Goal: Transaction & Acquisition: Purchase product/service

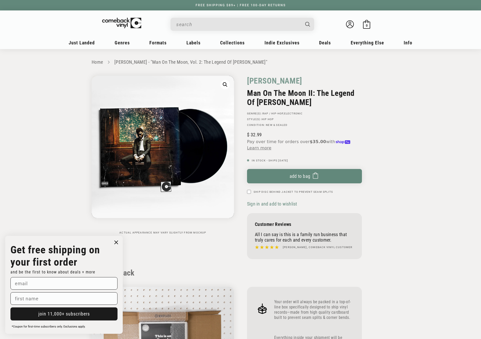
scroll to position [523, 0]
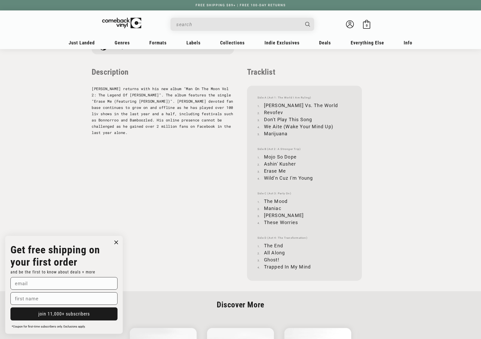
click at [216, 26] on input "When autocomplete results are available use up and down arrows to review and en…" at bounding box center [238, 24] width 124 height 11
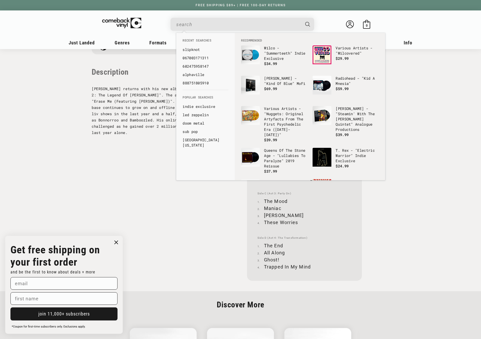
paste input "081227815103"
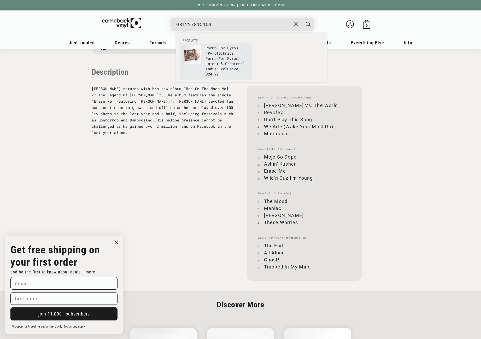
type input "081227815103"
click at [201, 56] on div "Products" at bounding box center [192, 57] width 19 height 25
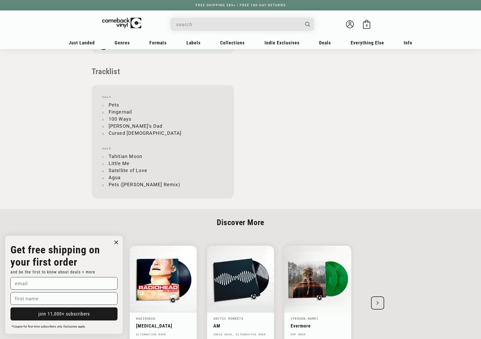
scroll to position [497, 0]
drag, startPoint x: 109, startPoint y: 105, endPoint x: 119, endPoint y: 103, distance: 10.0
click at [119, 103] on li "Pets" at bounding box center [163, 104] width 122 height 7
copy li "Pets"
drag, startPoint x: 109, startPoint y: 111, endPoint x: 133, endPoint y: 110, distance: 23.8
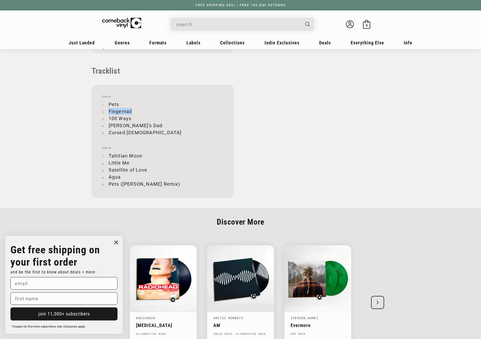
click at [133, 110] on li "Fingernail" at bounding box center [163, 111] width 122 height 7
copy li "Fingernail"
drag, startPoint x: 110, startPoint y: 118, endPoint x: 131, endPoint y: 118, distance: 21.7
click at [131, 118] on li "100 Ways" at bounding box center [163, 118] width 122 height 7
copy li "100 Ways"
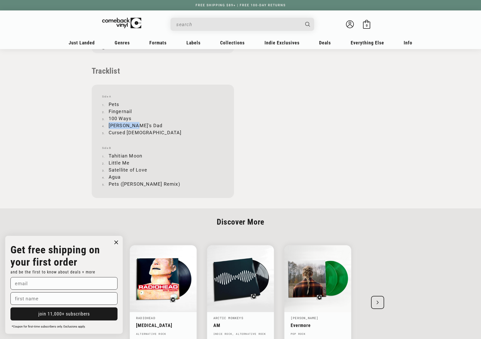
drag, startPoint x: 109, startPoint y: 125, endPoint x: 132, endPoint y: 125, distance: 23.5
click at [132, 125] on li "[PERSON_NAME]'s Dad" at bounding box center [163, 125] width 122 height 7
copy li "[PERSON_NAME]'s Dad"
drag, startPoint x: 109, startPoint y: 133, endPoint x: 143, endPoint y: 132, distance: 34.5
click at [143, 132] on li "Cursed [DEMOGRAPHIC_DATA]" at bounding box center [163, 132] width 122 height 7
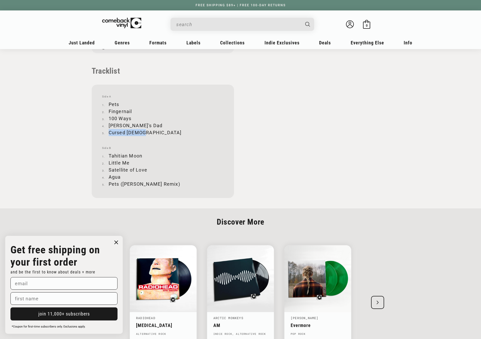
copy li "Cursed [DEMOGRAPHIC_DATA]"
drag, startPoint x: 109, startPoint y: 153, endPoint x: 142, endPoint y: 154, distance: 32.4
click at [142, 154] on li "Tahitian Moon" at bounding box center [163, 155] width 122 height 7
copy li "Tahitian Moon"
drag, startPoint x: 109, startPoint y: 163, endPoint x: 128, endPoint y: 163, distance: 19.6
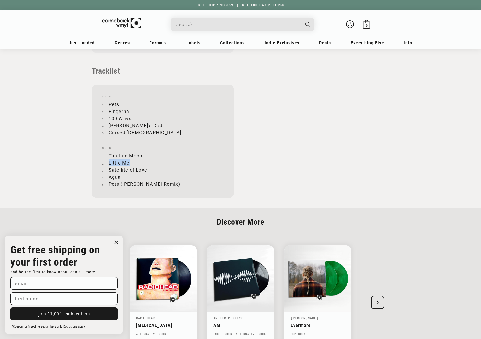
click at [128, 163] on li "Little Me" at bounding box center [163, 162] width 122 height 7
copy li "Little Me"
drag, startPoint x: 109, startPoint y: 169, endPoint x: 147, endPoint y: 170, distance: 37.9
click at [147, 170] on li "Satellite of Love" at bounding box center [163, 169] width 122 height 7
copy li "Satellite of Love"
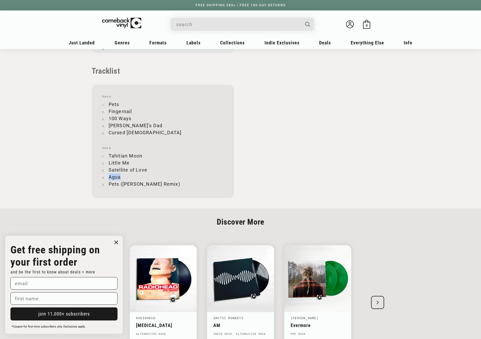
drag, startPoint x: 109, startPoint y: 177, endPoint x: 120, endPoint y: 177, distance: 10.7
click at [120, 177] on li "Agua" at bounding box center [163, 177] width 122 height 7
copy li "Agua"
drag, startPoint x: 109, startPoint y: 185, endPoint x: 169, endPoint y: 182, distance: 60.2
click at [169, 182] on li "Pets ([PERSON_NAME] Remix)" at bounding box center [163, 184] width 122 height 7
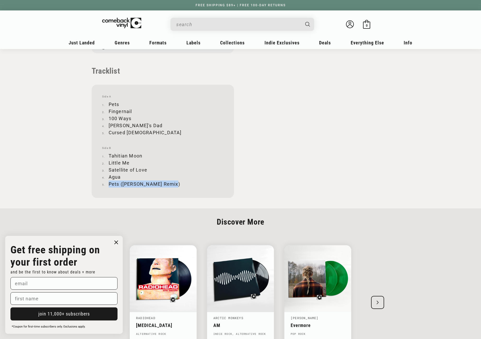
copy li "Pets ([PERSON_NAME] Remix)"
click at [203, 26] on input "When autocomplete results are available use up and down arrows to review and en…" at bounding box center [238, 24] width 124 height 11
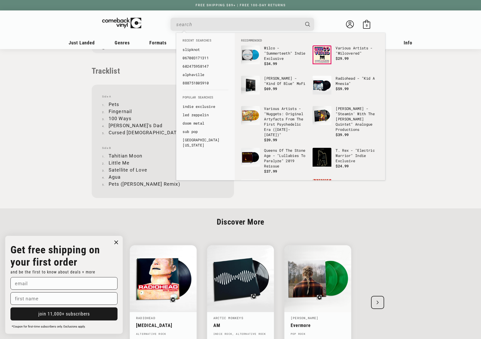
paste input "990312406044"
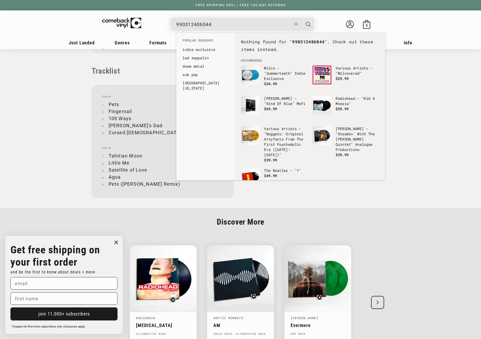
drag, startPoint x: 219, startPoint y: 24, endPoint x: 161, endPoint y: 25, distance: 57.8
click at [161, 25] on details-modal "990312406044 See all results... 0 results 0 results" at bounding box center [242, 24] width 199 height 13
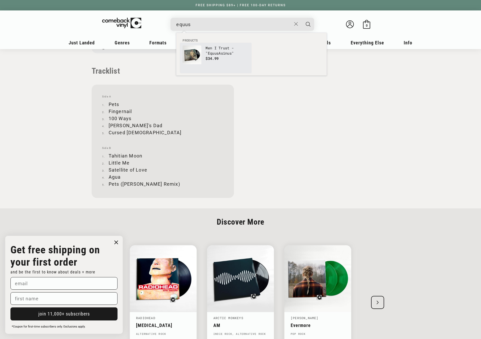
type input "equus"
click at [195, 53] on img "Products" at bounding box center [192, 54] width 19 height 19
